Goal: Check status: Check status

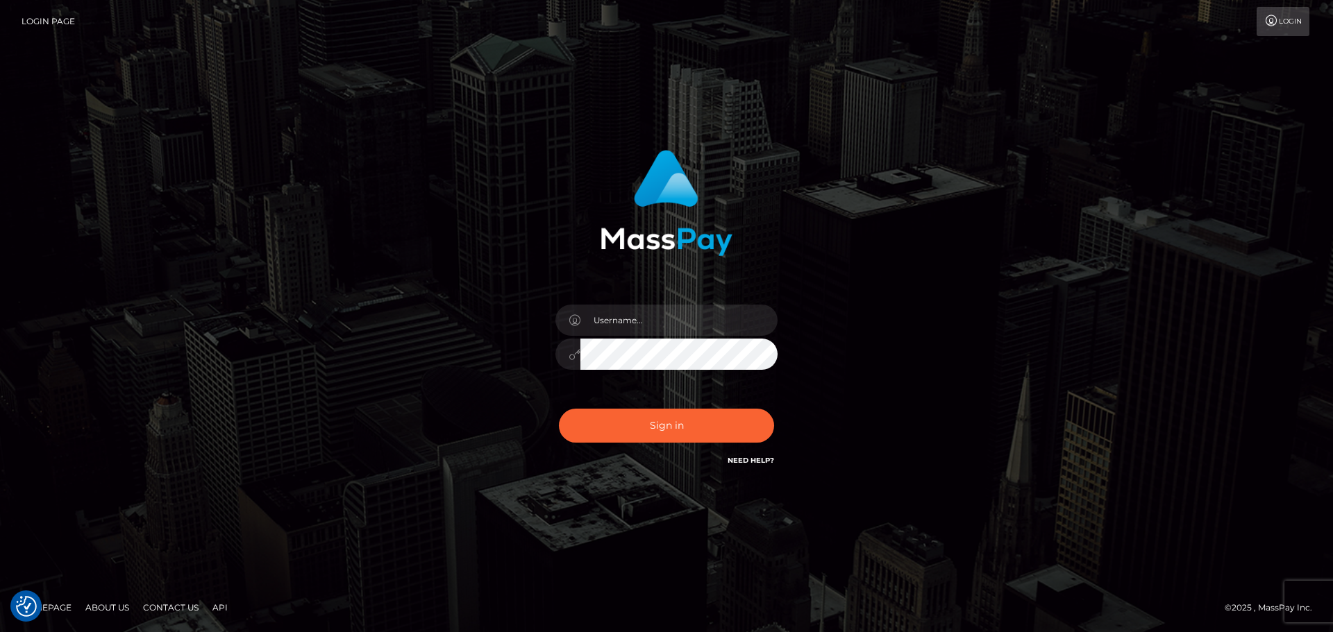
click at [586, 303] on div at bounding box center [666, 347] width 243 height 106
click at [624, 305] on input "text" at bounding box center [678, 320] width 197 height 31
type input "carly.throne"
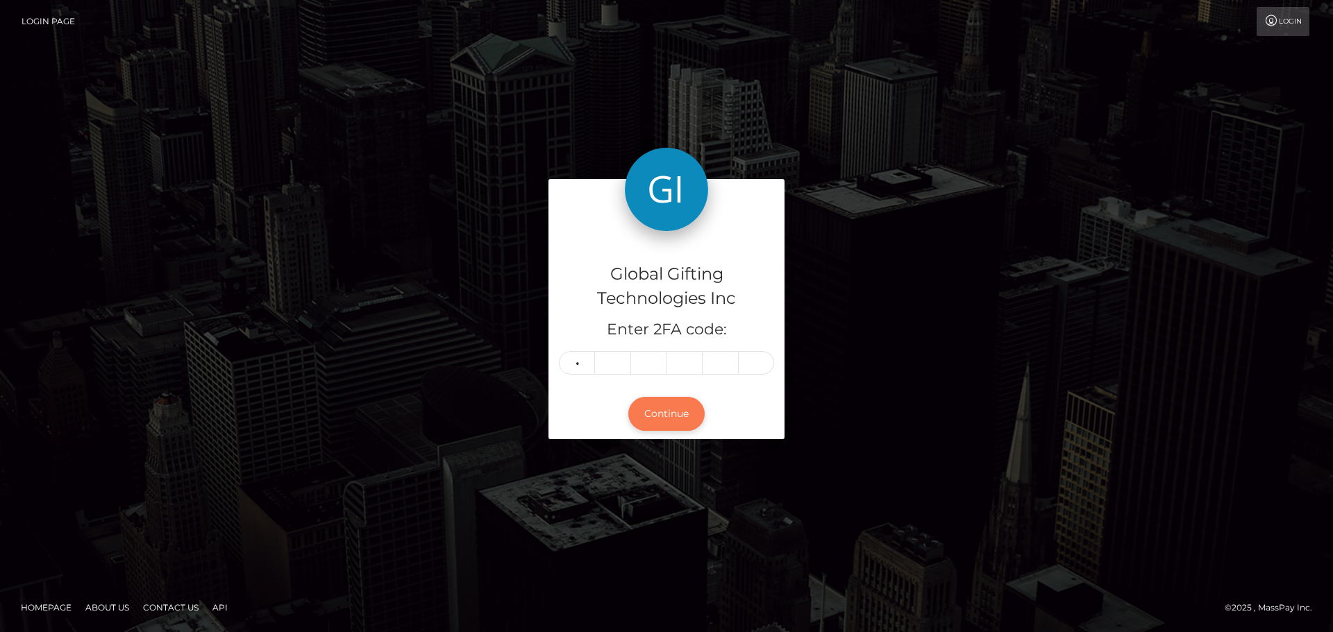
type input "2"
type input "9"
type input "7"
type input "5"
type input "2"
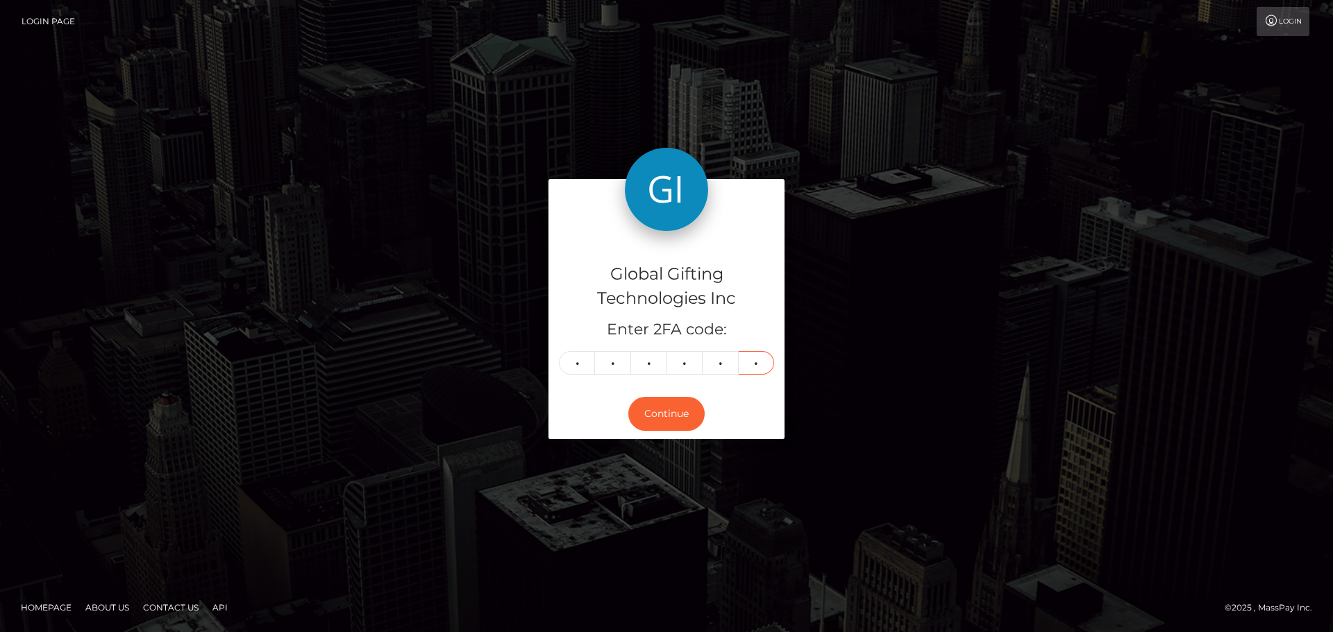
type input "9"
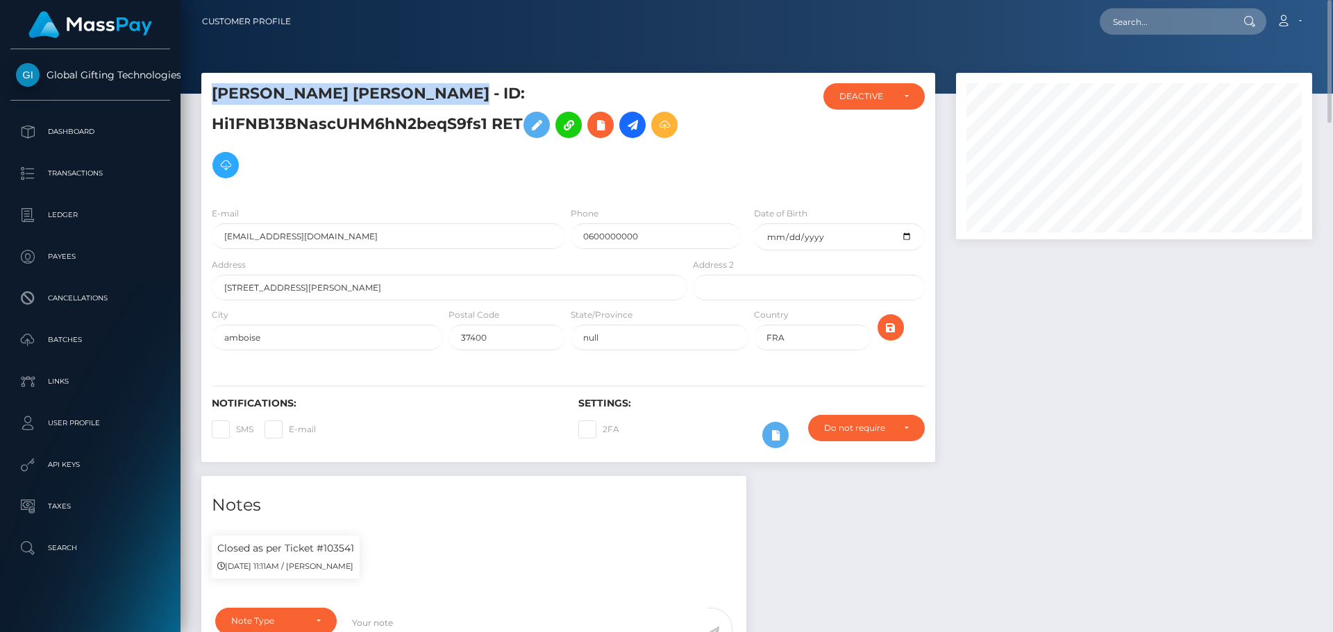
drag, startPoint x: 476, startPoint y: 94, endPoint x: 212, endPoint y: 85, distance: 263.3
click at [212, 85] on h5 "[PERSON_NAME] [PERSON_NAME] - ID: Hi1FNB13BNascUHM6hN2beqS9fs1 RET" at bounding box center [446, 134] width 468 height 102
copy h5 "HUGO NICOLAS MICHEL VELLUET"
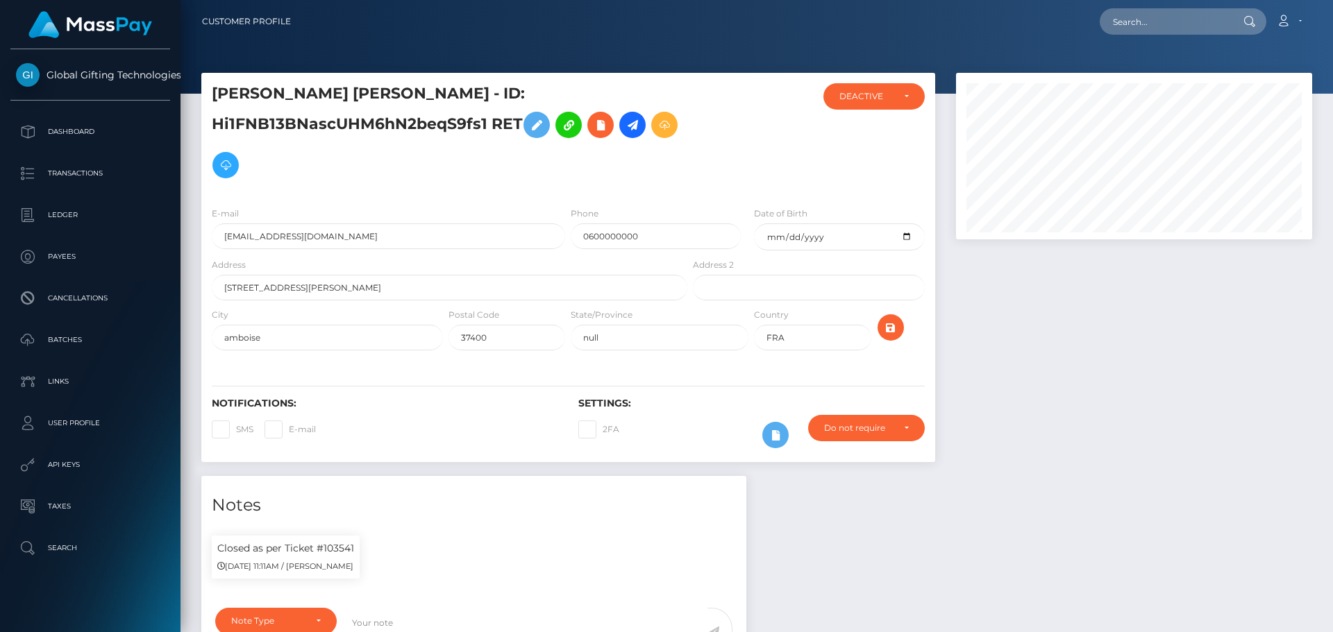
scroll to position [167, 357]
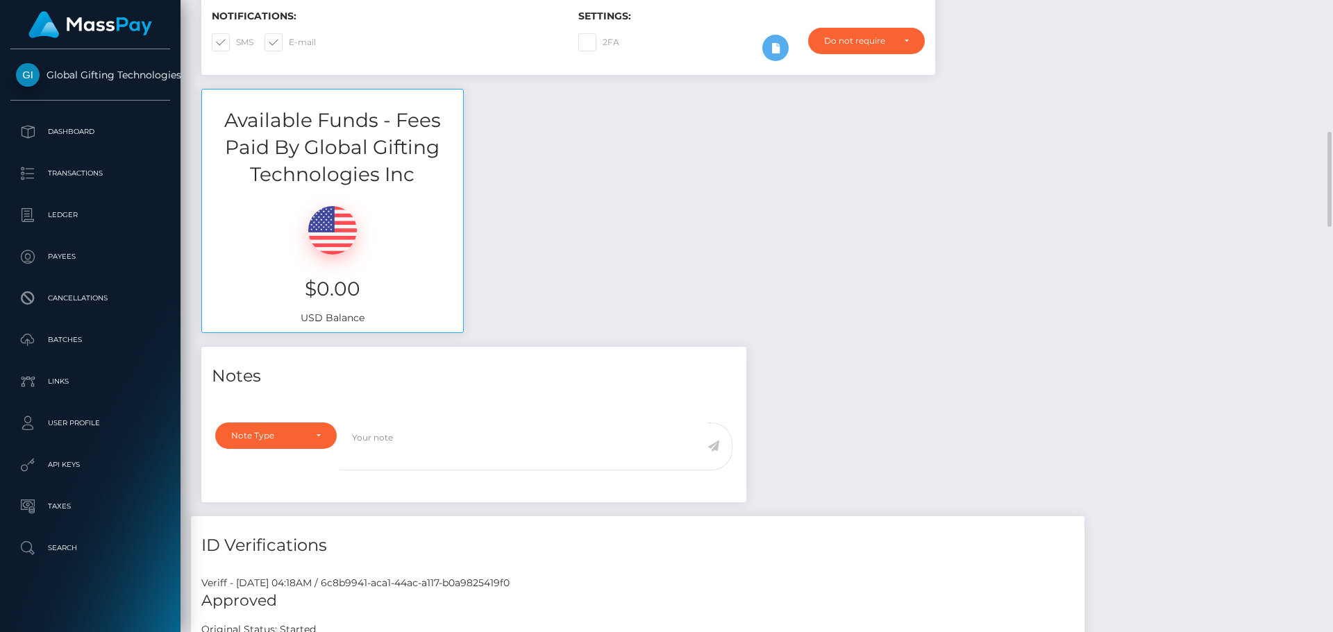
scroll to position [417, 0]
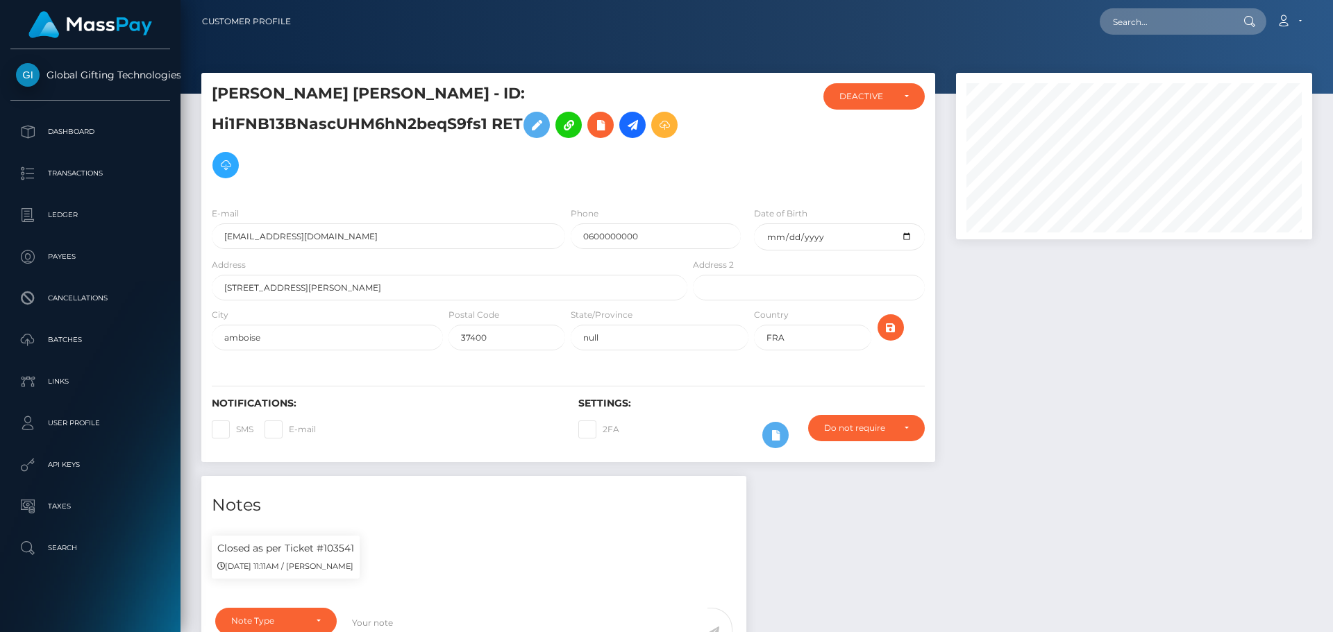
scroll to position [167, 357]
